Goal: Navigation & Orientation: Find specific page/section

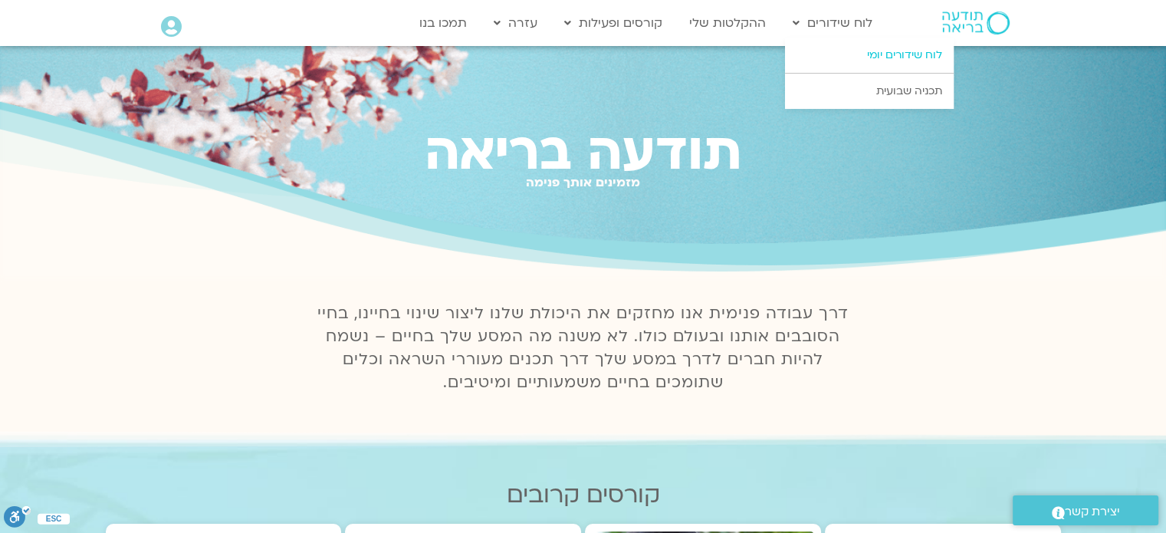
click at [898, 59] on link "לוח שידורים יומי" at bounding box center [869, 55] width 169 height 35
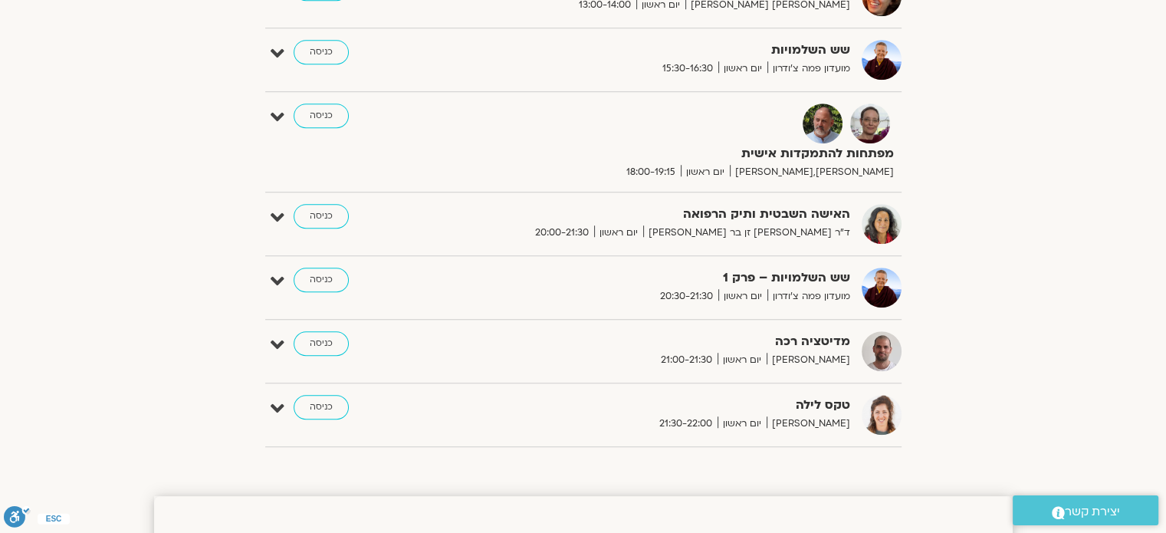
scroll to position [1150, 0]
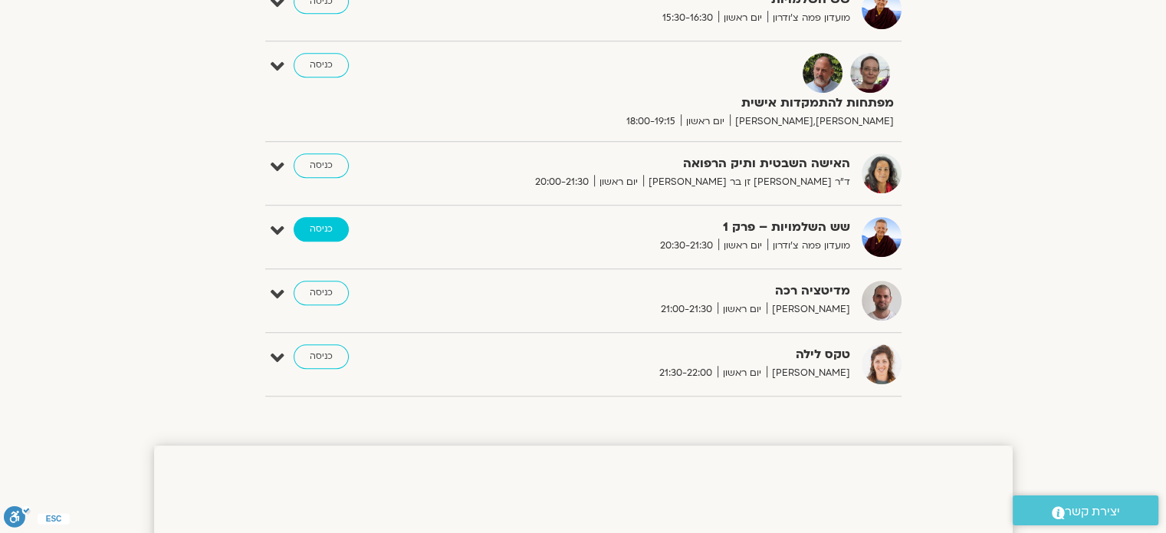
click at [327, 222] on link "כניסה" at bounding box center [321, 229] width 55 height 25
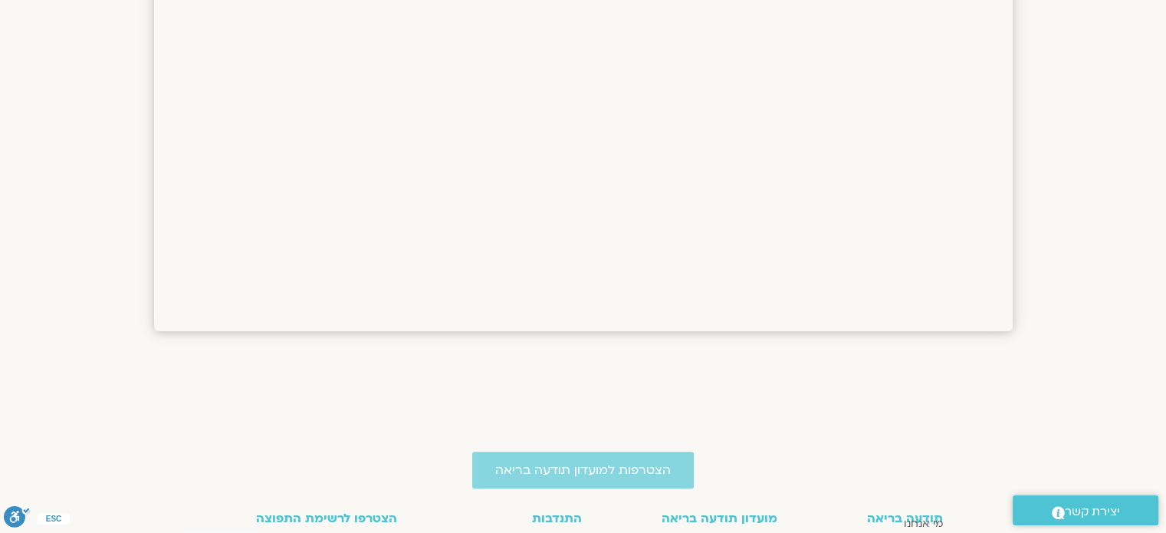
scroll to position [1150, 0]
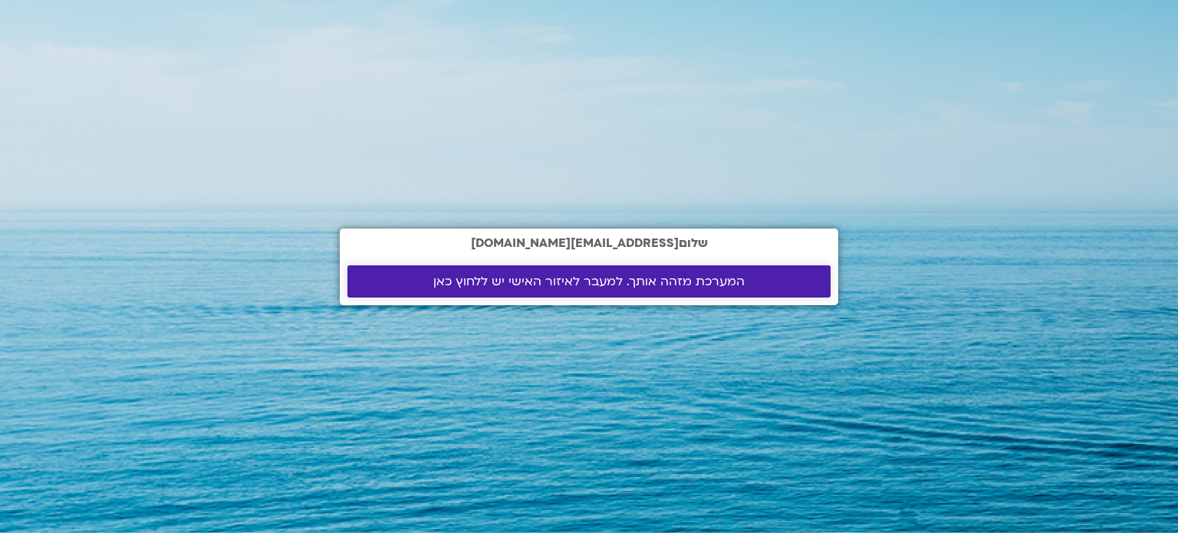
click at [587, 277] on span "המערכת מזהה אותך. למעבר לאיזור האישי יש ללחוץ כאן" at bounding box center [588, 282] width 311 height 14
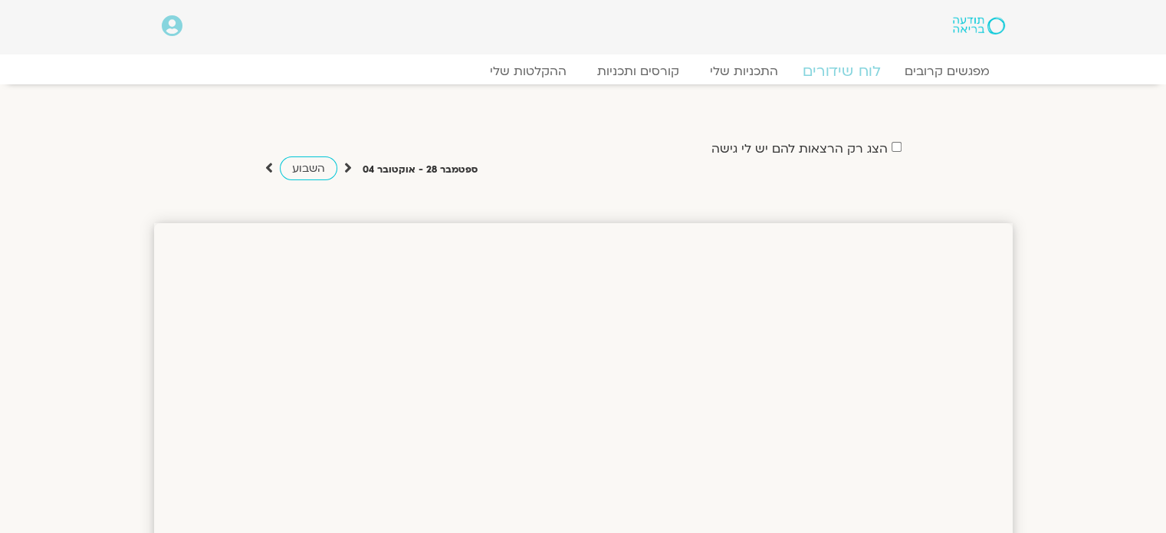
click at [858, 73] on link "לוח שידורים" at bounding box center [841, 71] width 115 height 18
click at [861, 72] on link "לוח שידורים" at bounding box center [841, 71] width 115 height 18
click at [847, 70] on link "לוח שידורים" at bounding box center [841, 71] width 115 height 18
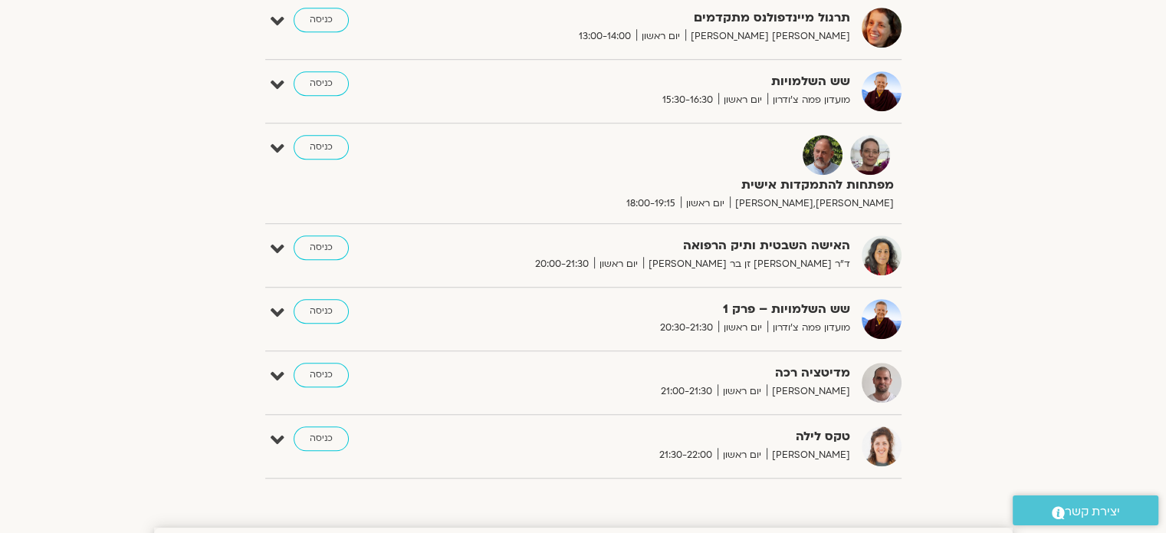
scroll to position [1150, 0]
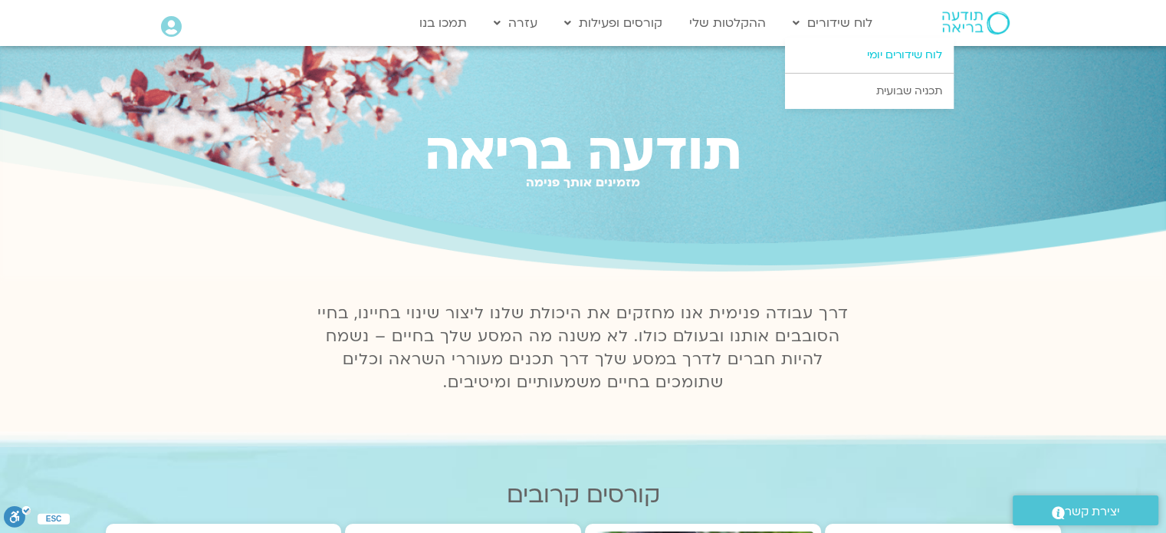
click at [911, 58] on link "לוח שידורים יומי" at bounding box center [869, 55] width 169 height 35
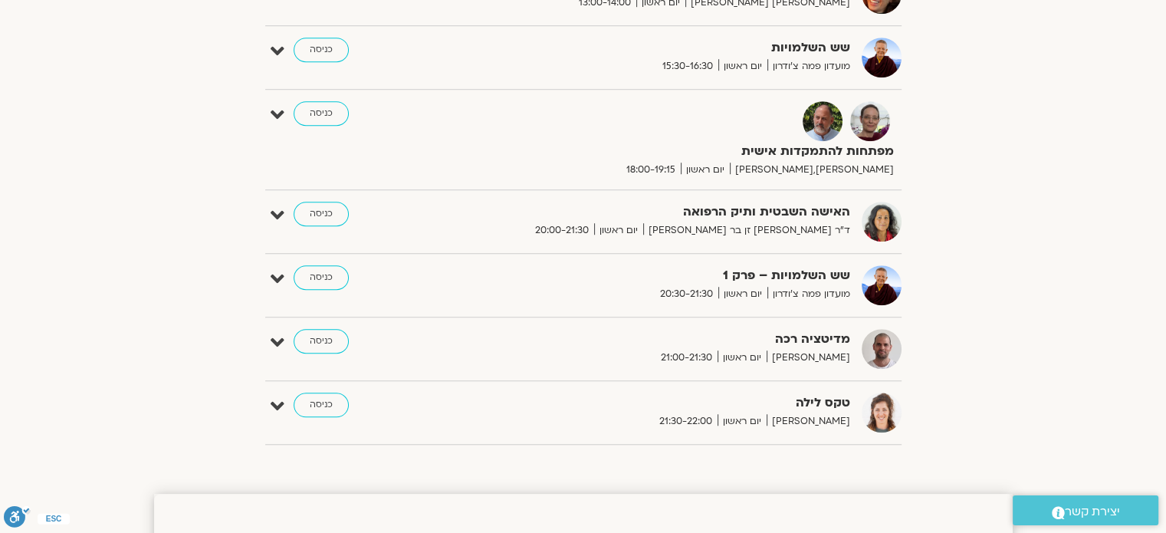
scroll to position [1164, 0]
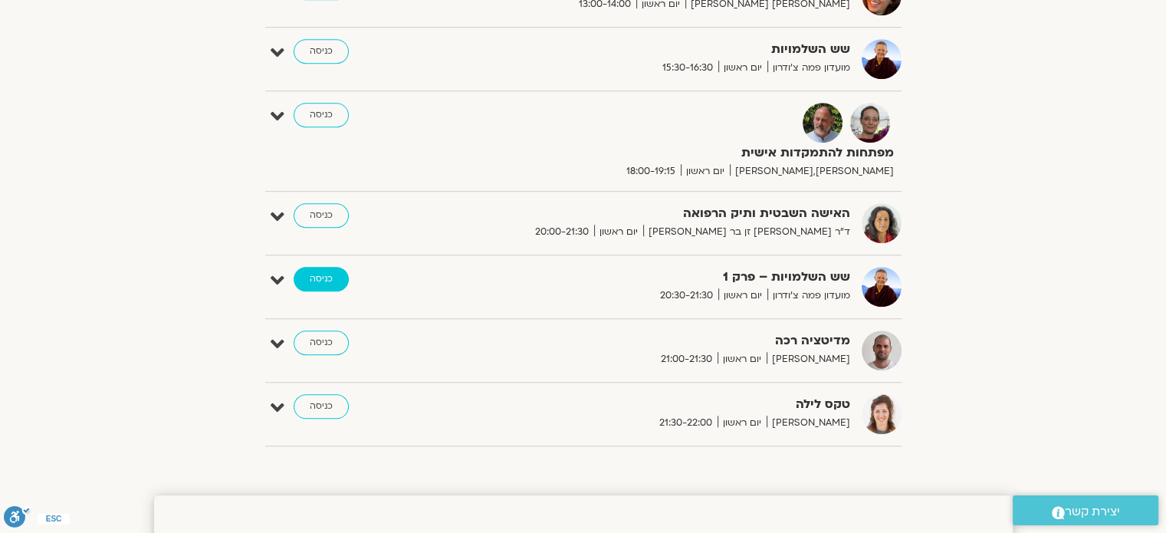
click at [304, 275] on link "כניסה" at bounding box center [321, 279] width 55 height 25
